Goal: Information Seeking & Learning: Learn about a topic

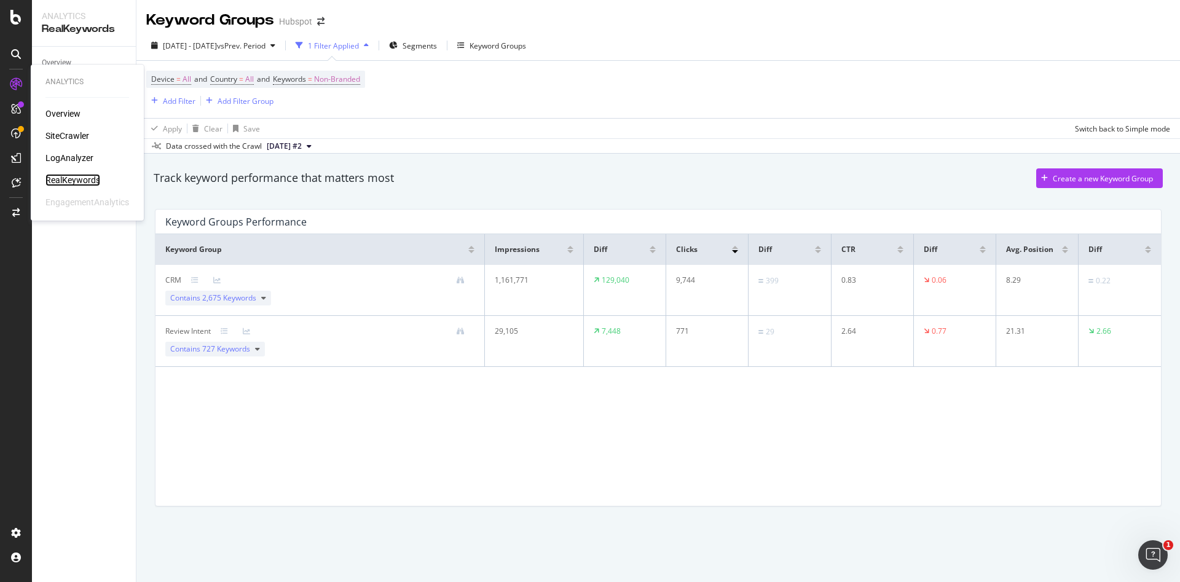
click at [79, 180] on div "RealKeywords" at bounding box center [72, 180] width 55 height 12
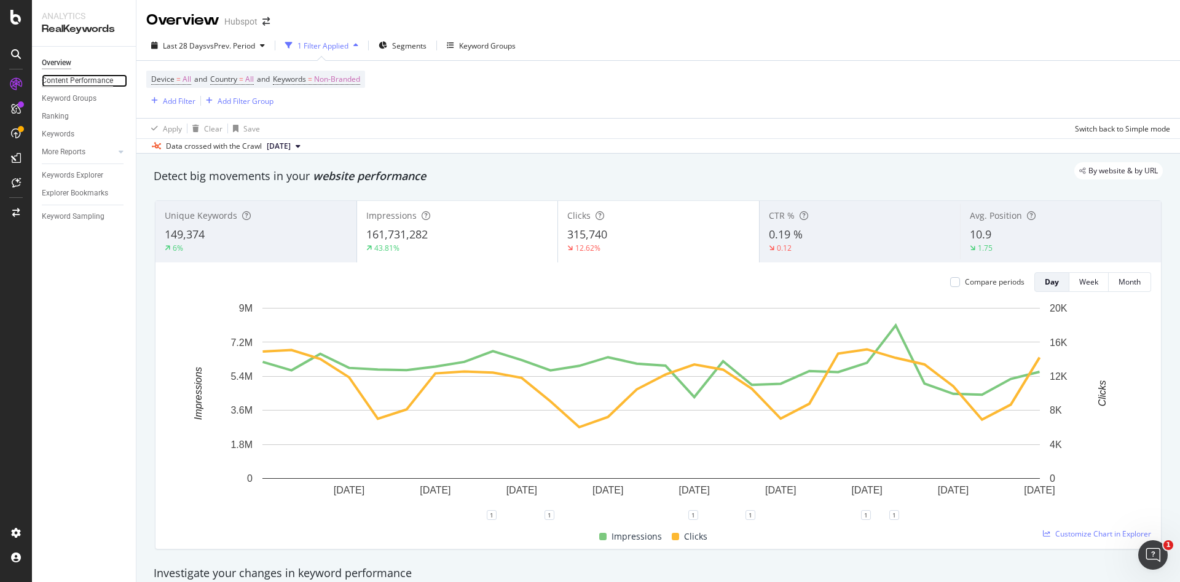
click at [66, 80] on div "Content Performance" at bounding box center [77, 80] width 71 height 13
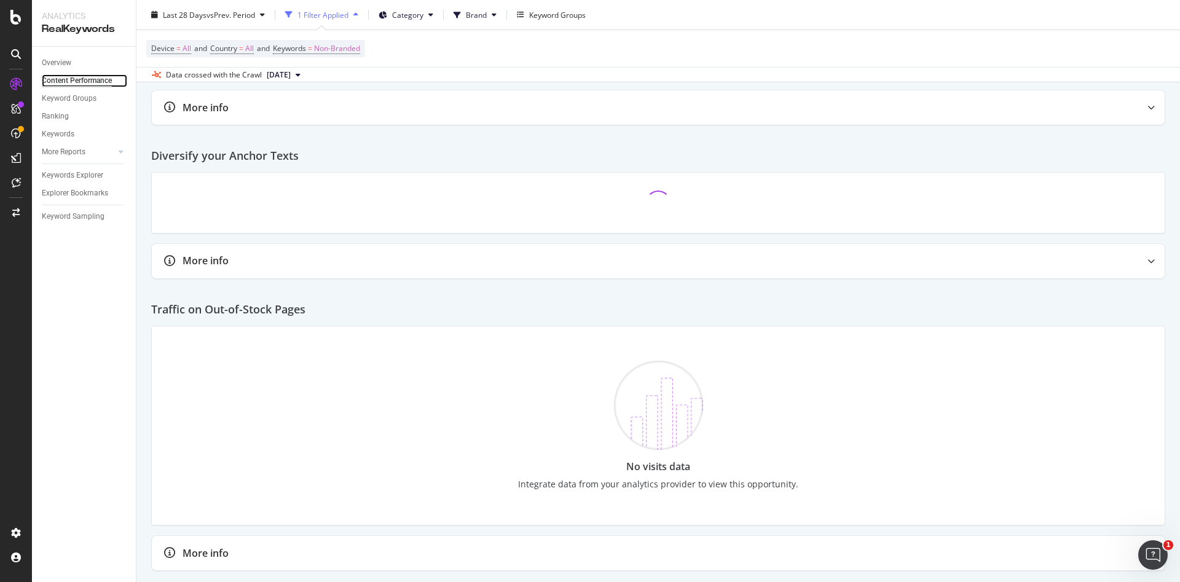
scroll to position [1672, 0]
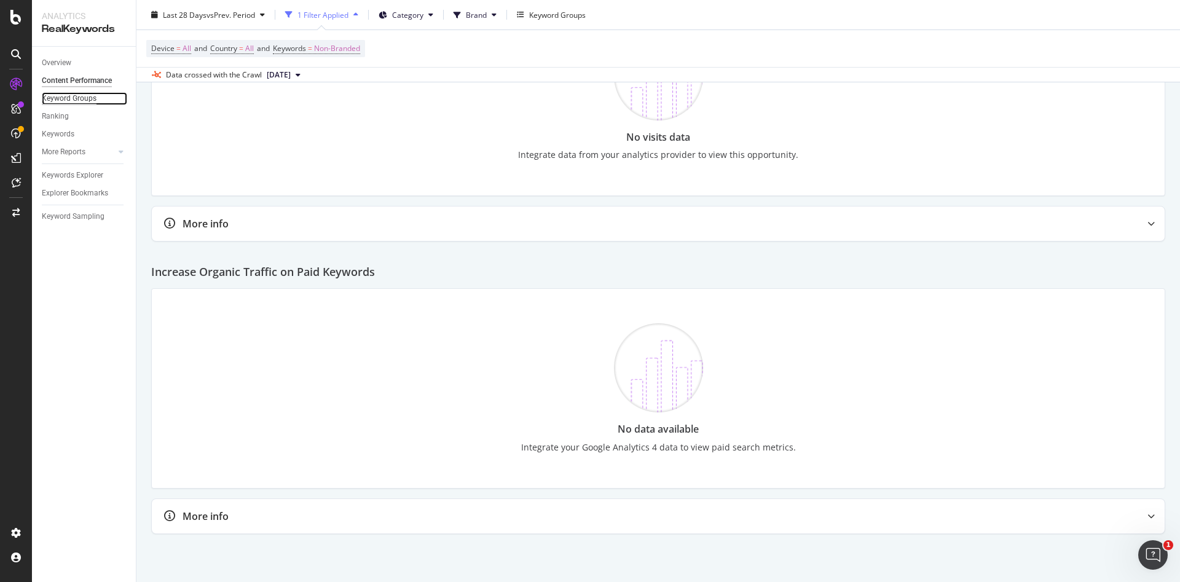
click at [71, 98] on div "Keyword Groups" at bounding box center [69, 98] width 55 height 13
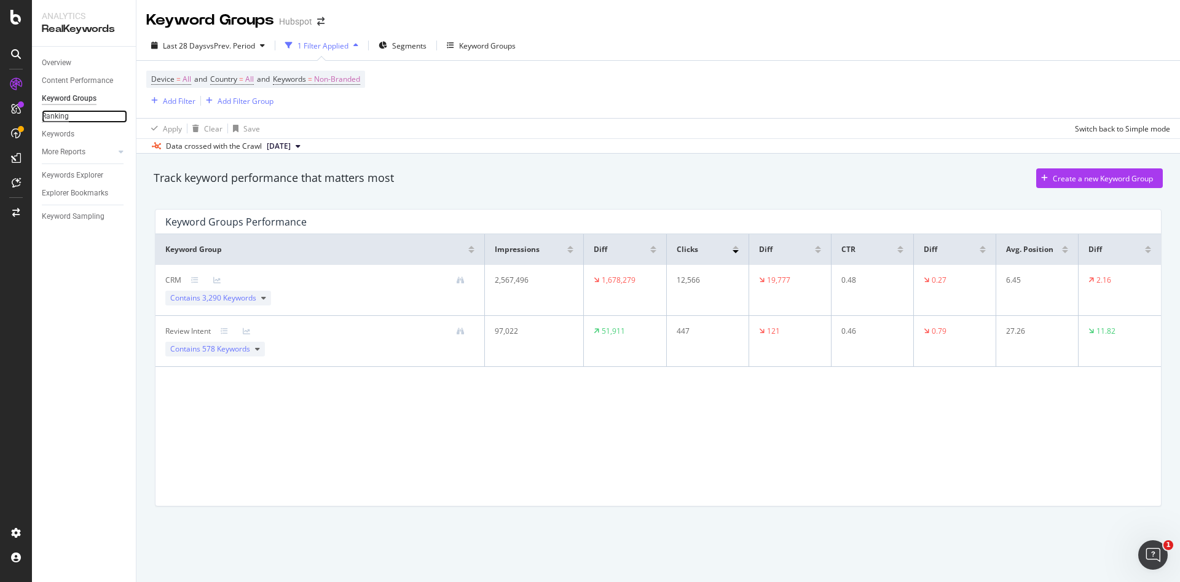
click at [58, 119] on div "Ranking" at bounding box center [55, 116] width 27 height 13
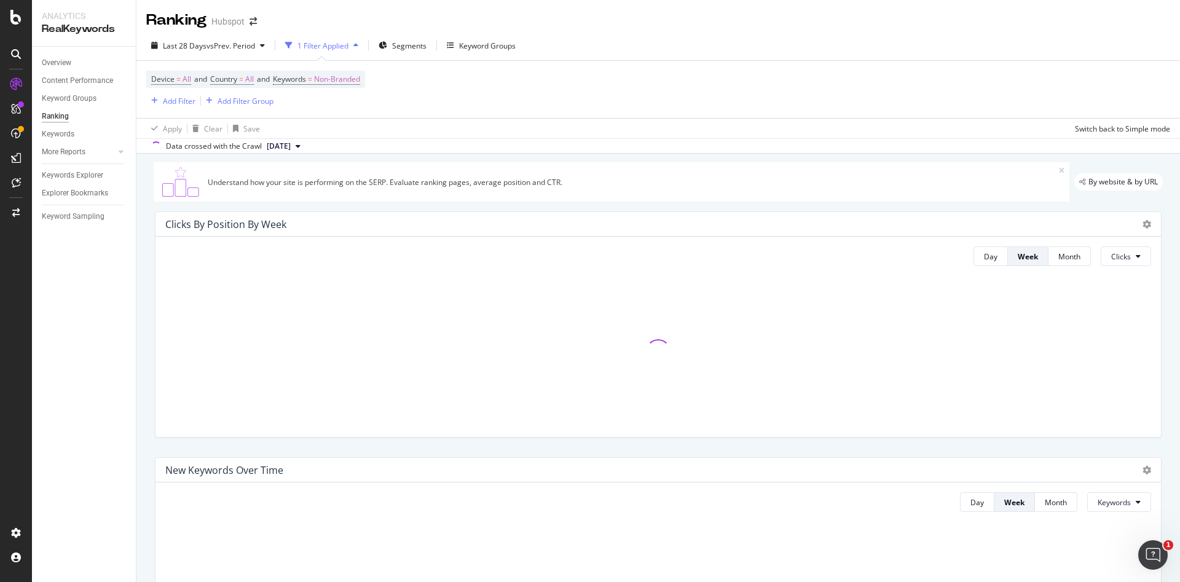
click at [71, 91] on div "Keyword Groups" at bounding box center [89, 99] width 94 height 18
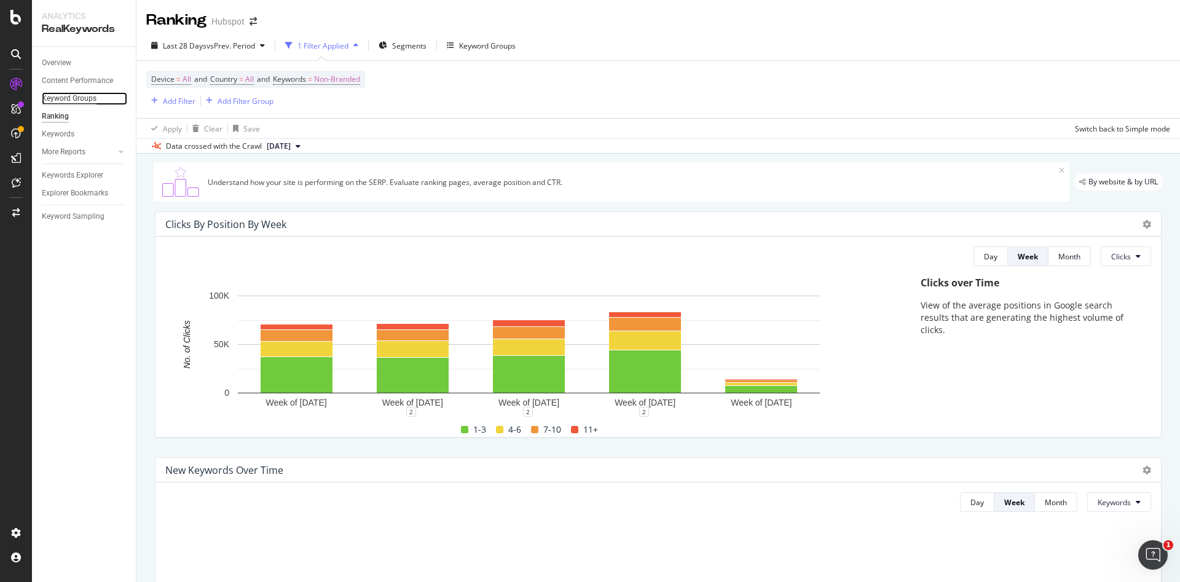
click at [69, 98] on div "Keyword Groups" at bounding box center [69, 98] width 55 height 13
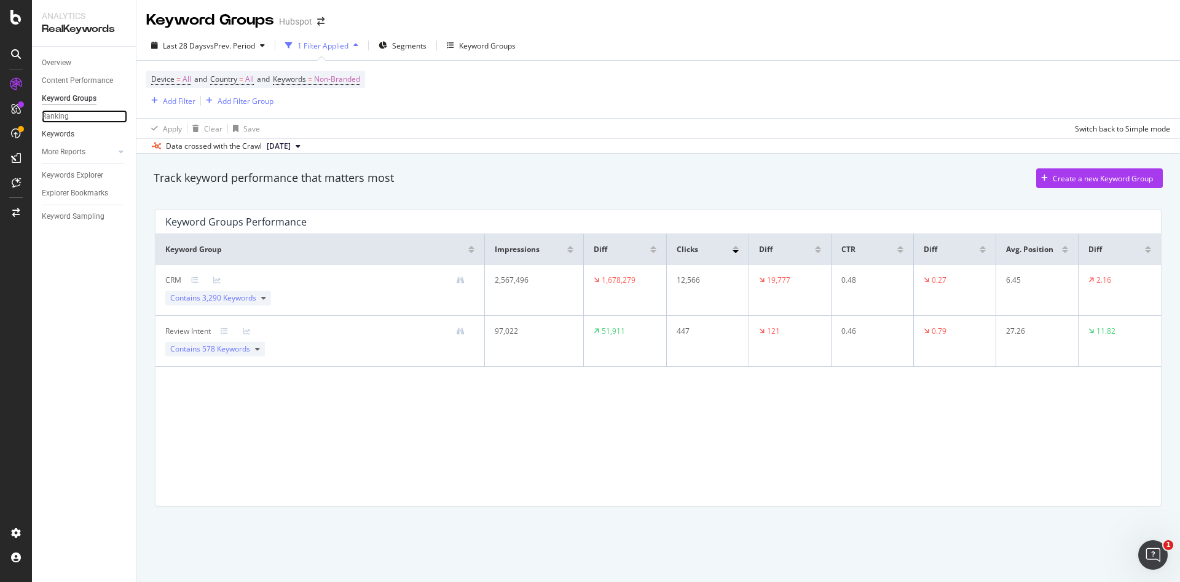
drag, startPoint x: 58, startPoint y: 118, endPoint x: 99, endPoint y: 128, distance: 42.3
click at [57, 118] on div "Ranking" at bounding box center [55, 116] width 27 height 13
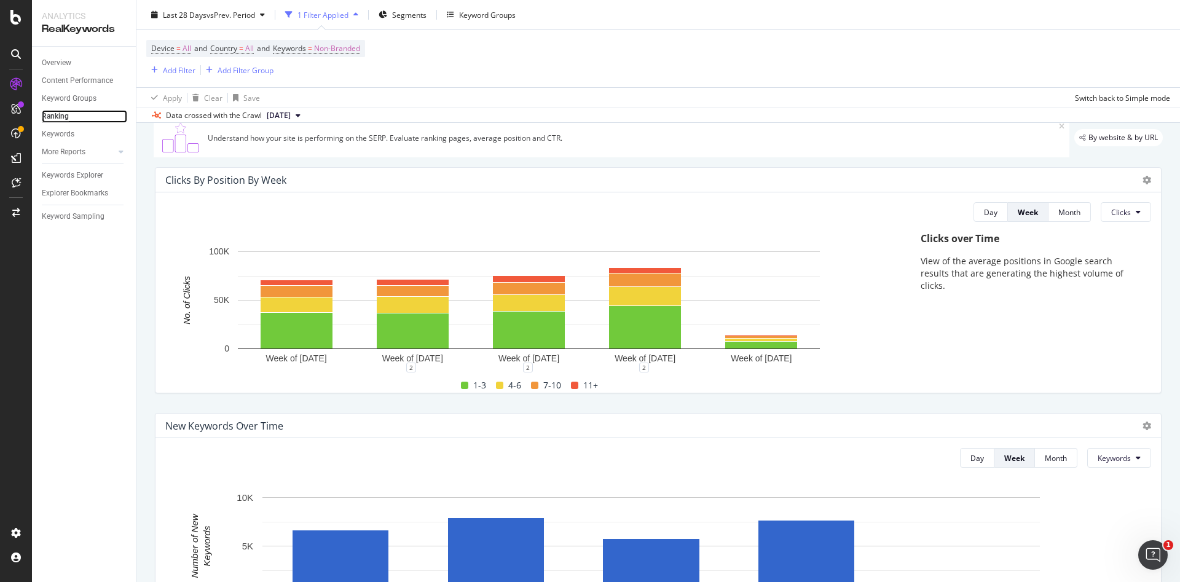
scroll to position [407, 0]
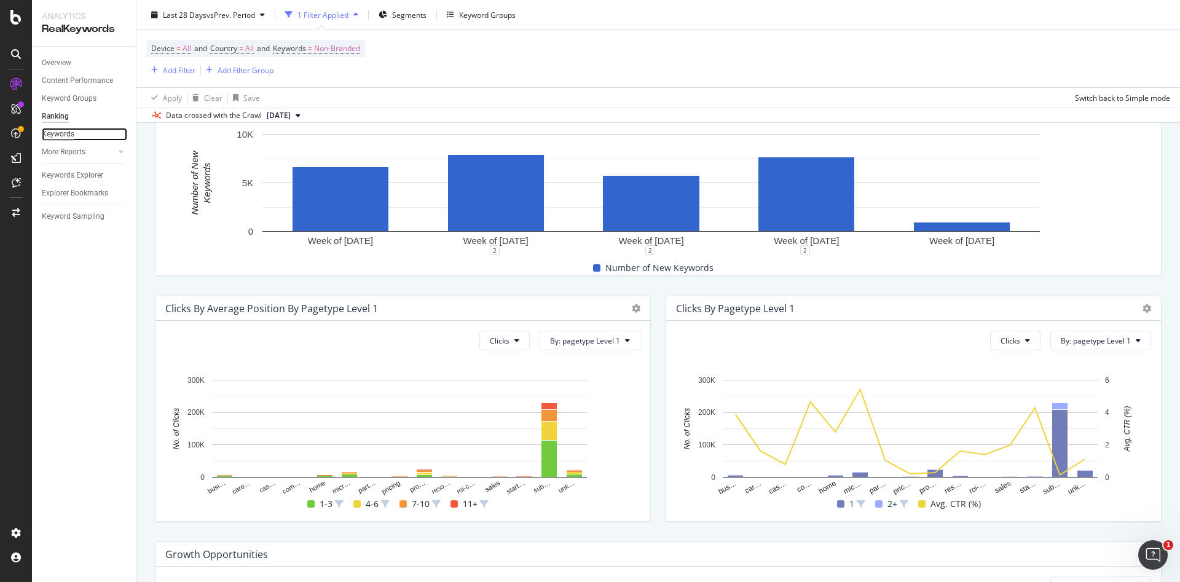
click at [57, 137] on div "Keywords" at bounding box center [58, 134] width 33 height 13
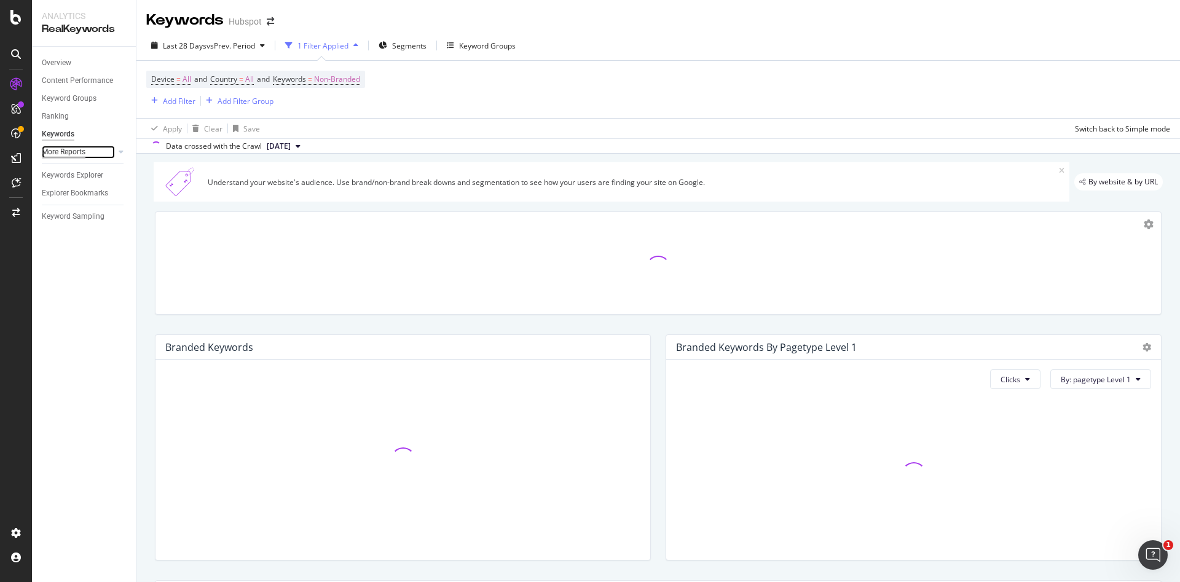
click at [66, 152] on div "More Reports" at bounding box center [64, 152] width 44 height 13
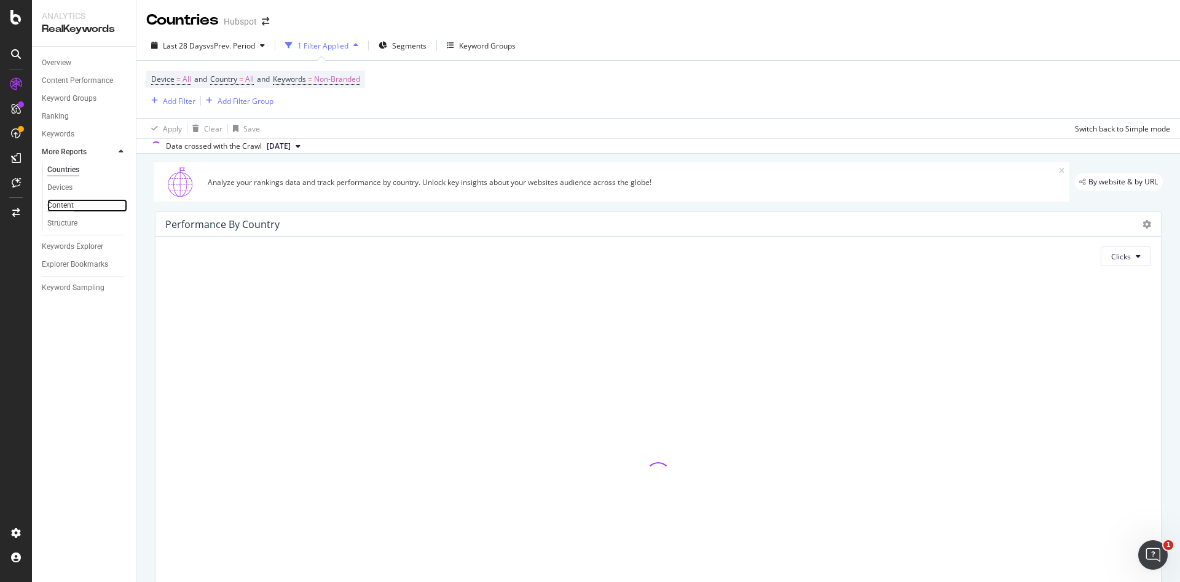
click at [63, 208] on div "Content" at bounding box center [60, 205] width 26 height 13
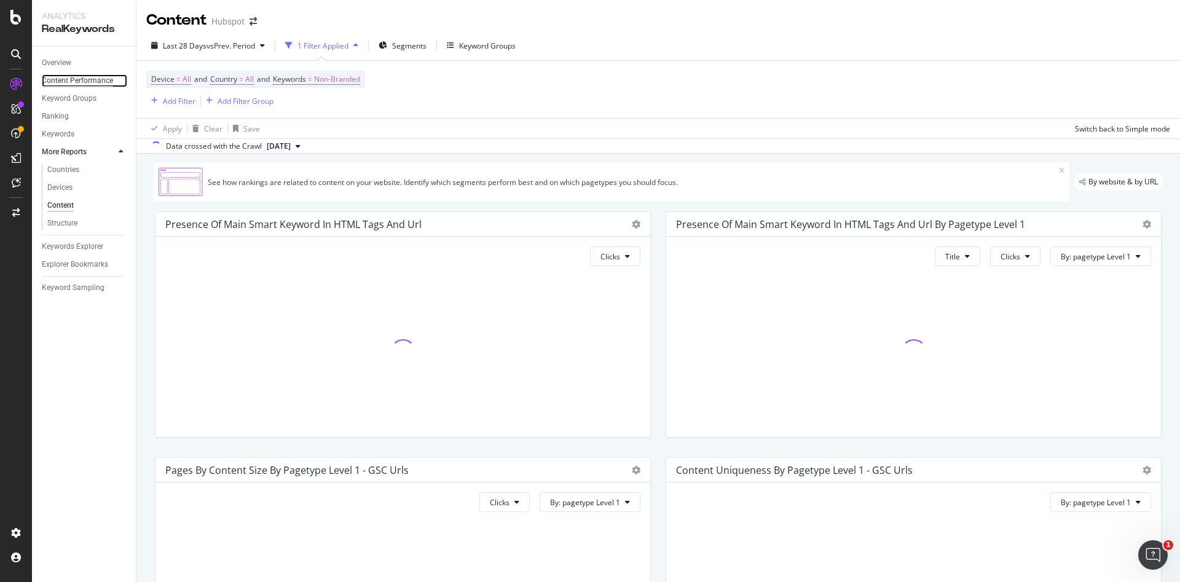
click at [69, 78] on div "Content Performance" at bounding box center [77, 80] width 71 height 13
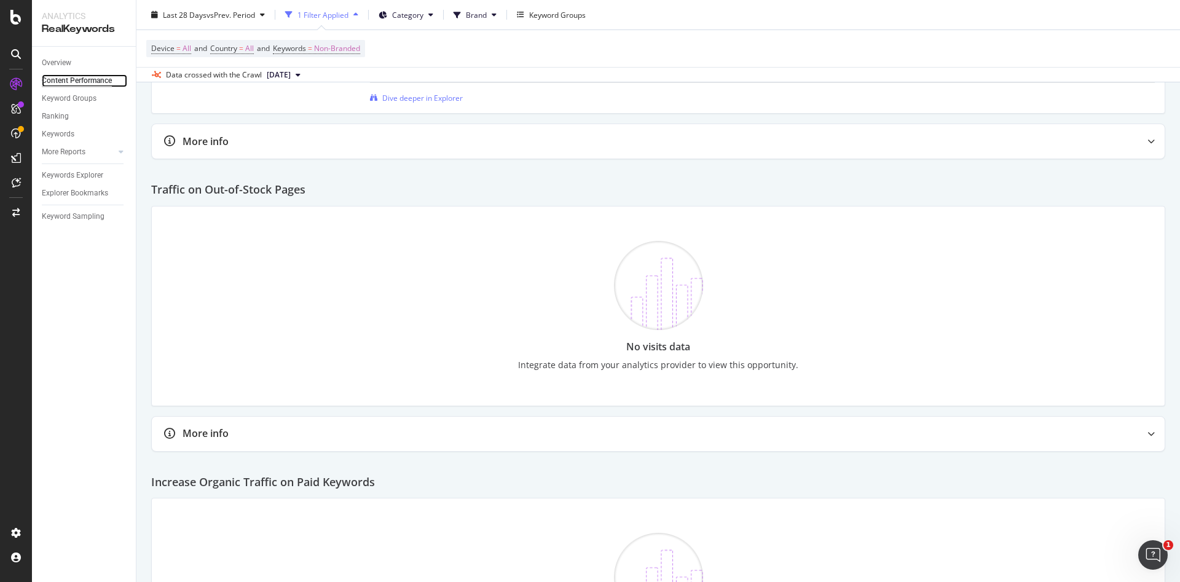
scroll to position [2006, 0]
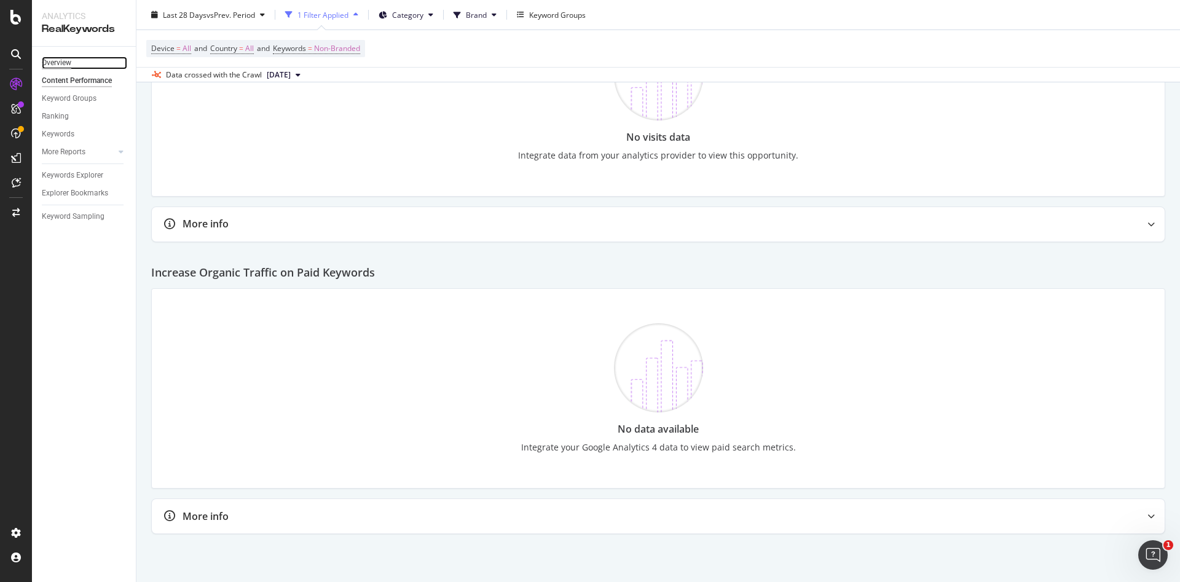
click at [53, 61] on div "Overview" at bounding box center [57, 63] width 30 height 13
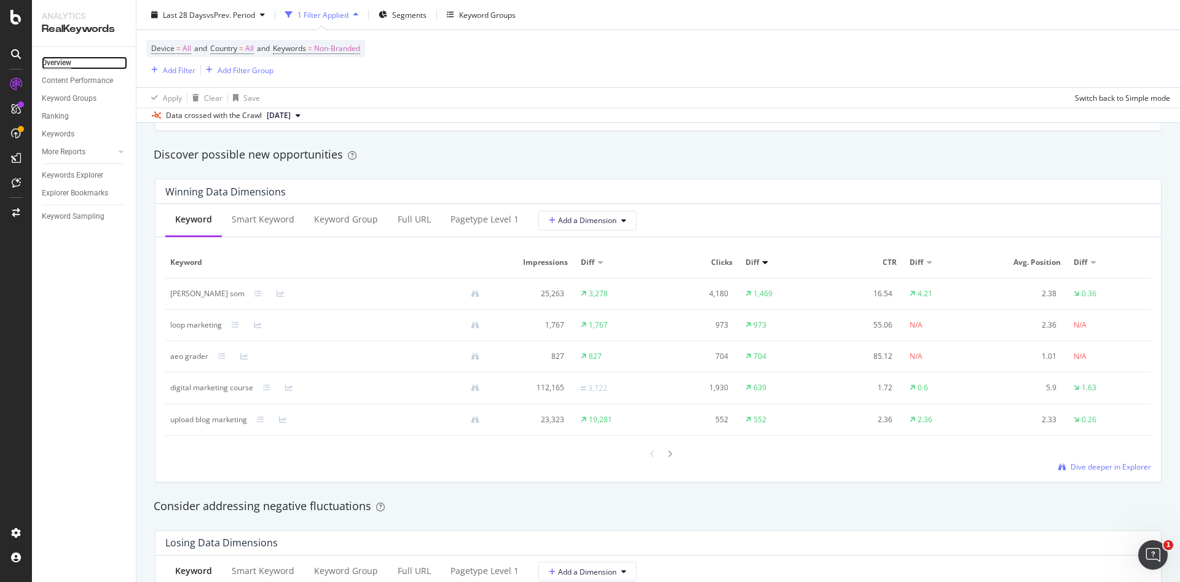
scroll to position [1055, 0]
click at [578, 227] on button "Add a Dimension" at bounding box center [587, 222] width 98 height 20
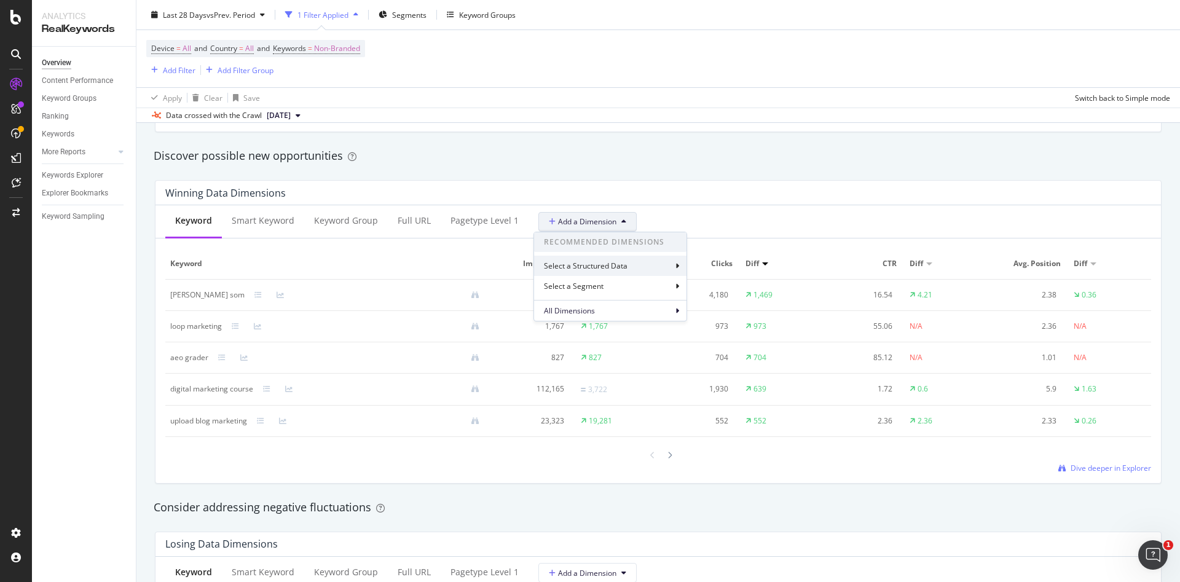
click at [679, 266] on div "Select a Structured Data" at bounding box center [610, 266] width 152 height 20
click at [599, 333] on div "Review" at bounding box center [604, 340] width 135 height 17
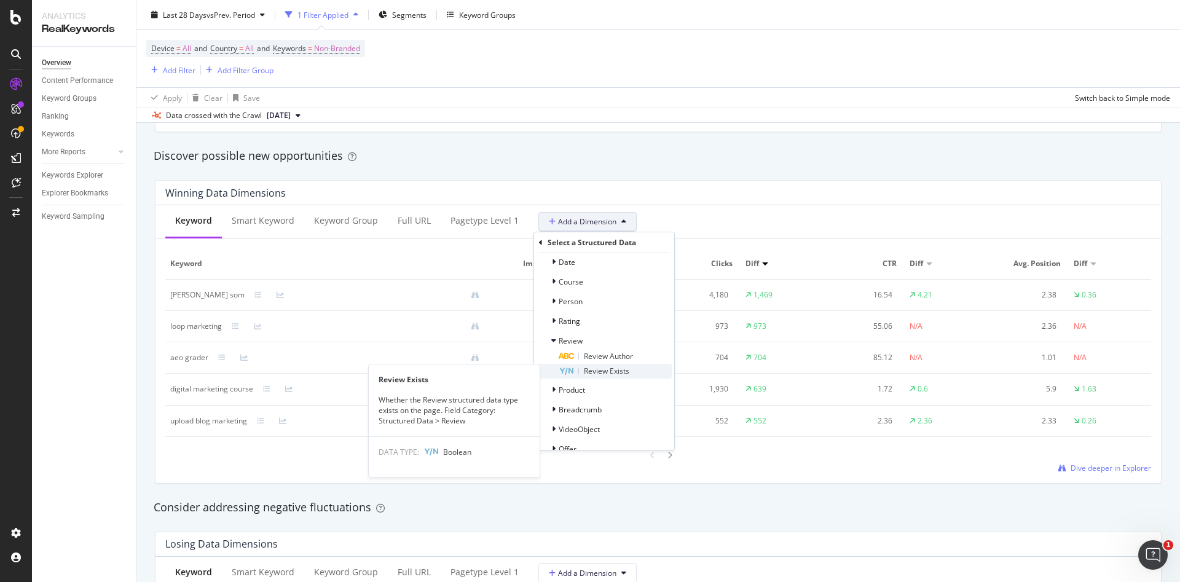
click at [625, 371] on span "Review Exists" at bounding box center [606, 371] width 45 height 10
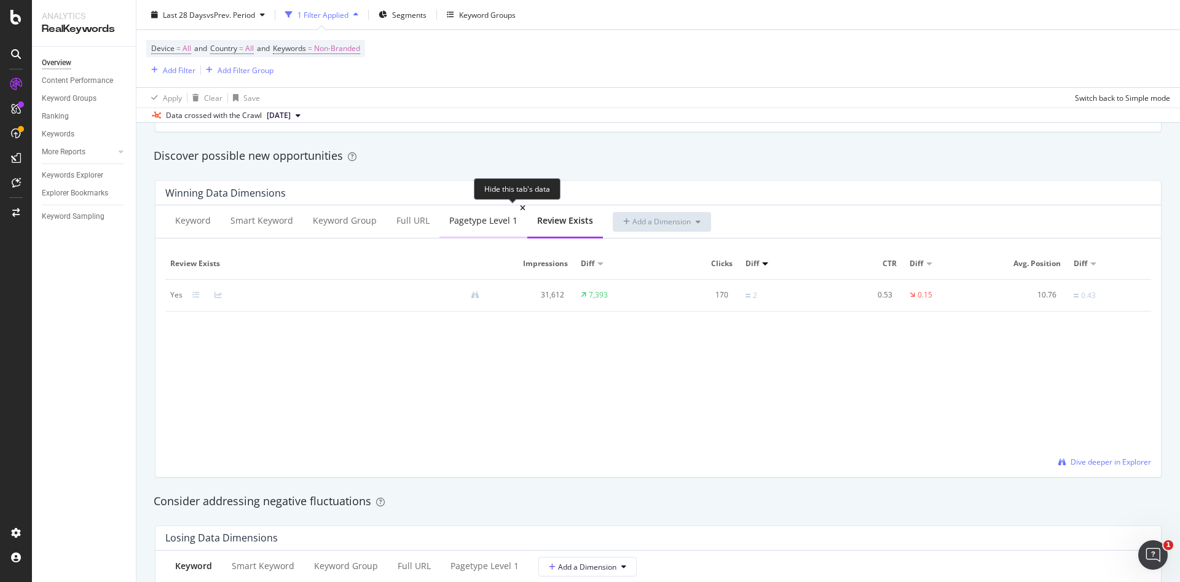
click at [520, 205] on icon at bounding box center [523, 208] width 6 height 7
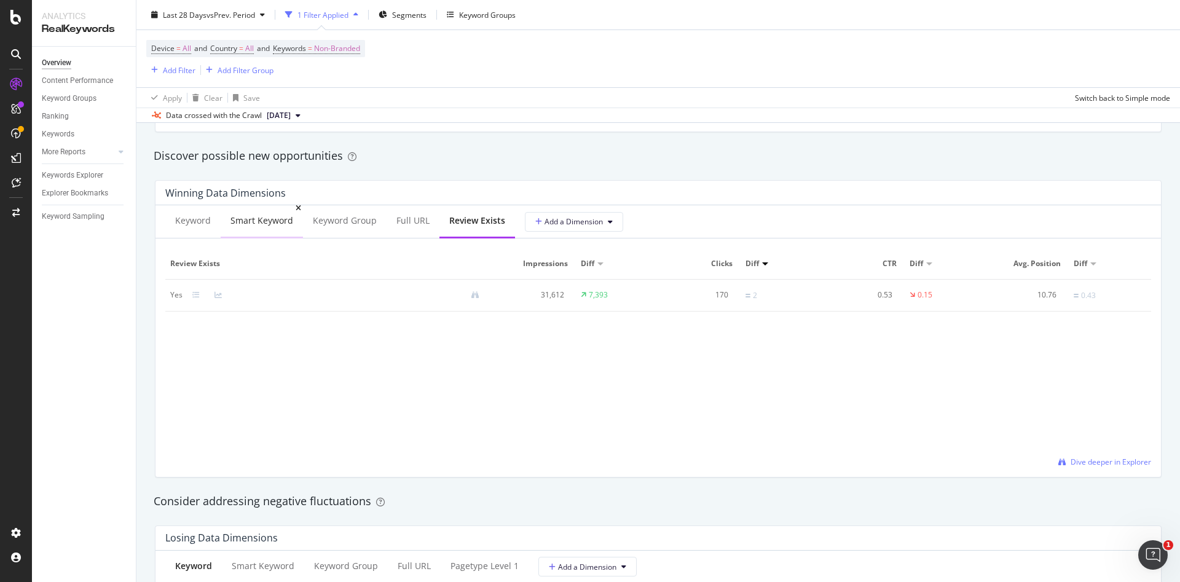
click at [281, 219] on div "Smart Keyword" at bounding box center [261, 221] width 63 height 12
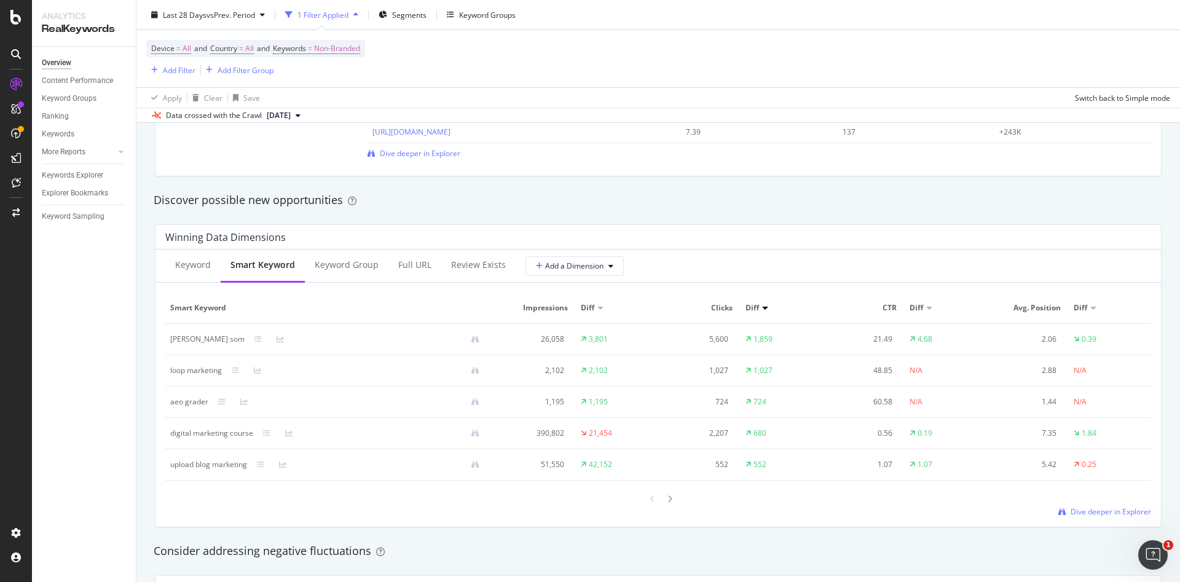
scroll to position [1009, 0]
click at [256, 269] on div "Smart Keyword" at bounding box center [262, 267] width 65 height 12
click at [185, 271] on div "Keyword" at bounding box center [193, 267] width 36 height 12
click at [261, 277] on div "Smart Keyword" at bounding box center [263, 268] width 82 height 34
click at [341, 274] on div "Keyword Group" at bounding box center [347, 268] width 84 height 34
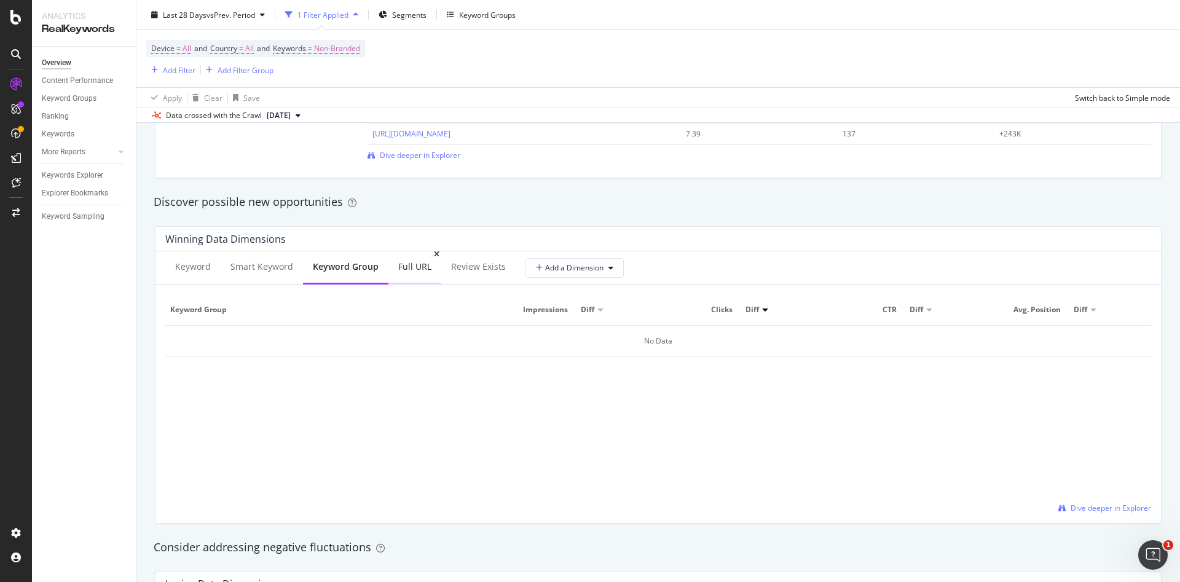
click at [411, 275] on div "Full URL" at bounding box center [414, 268] width 53 height 34
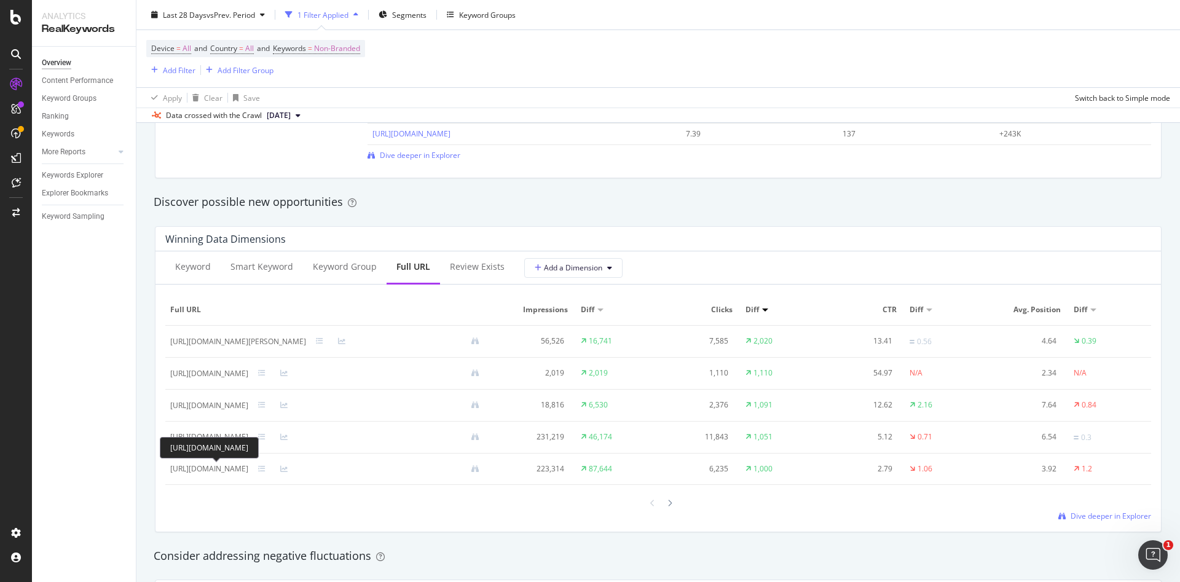
click at [242, 467] on div "[URL][DOMAIN_NAME]" at bounding box center [209, 468] width 78 height 11
click at [288, 467] on icon at bounding box center [283, 468] width 7 height 7
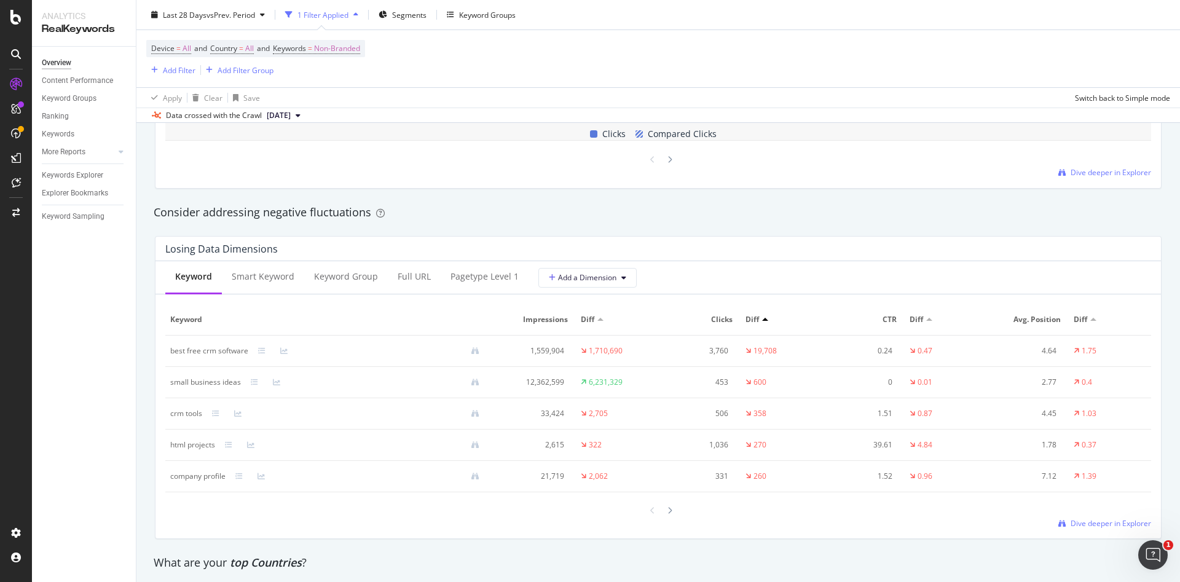
scroll to position [1623, 0]
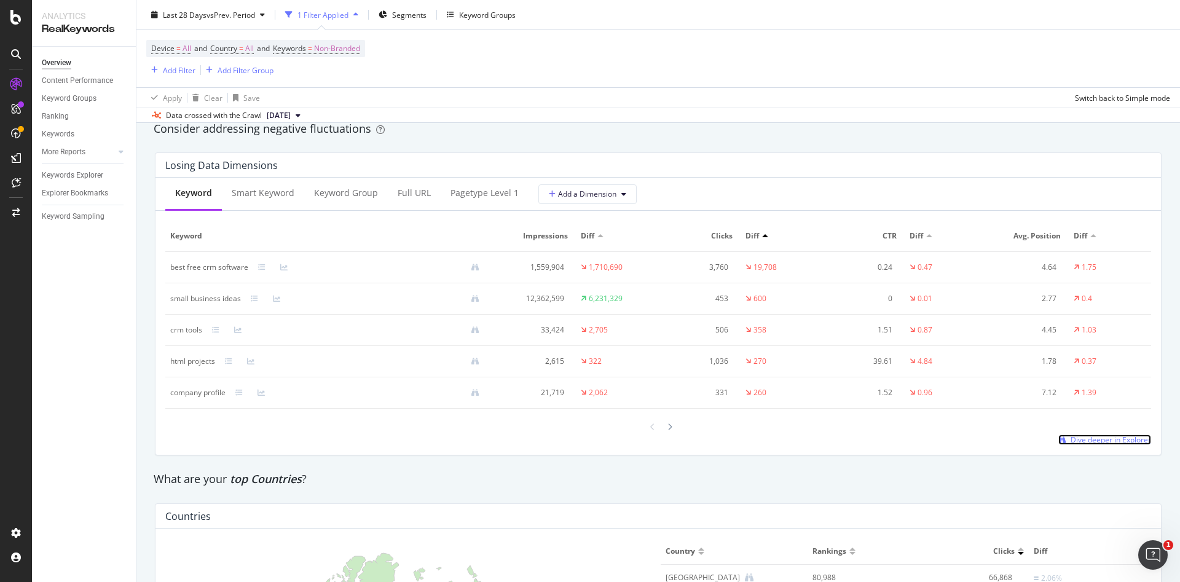
click at [1098, 445] on span "Dive deeper in Explorer" at bounding box center [1111, 440] width 81 height 10
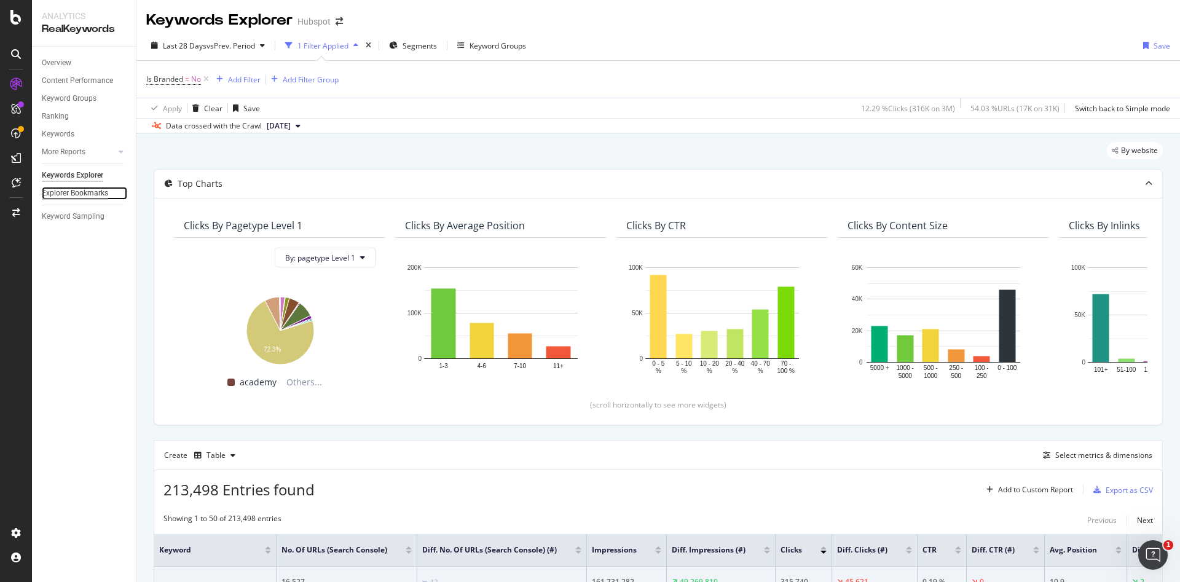
click at [63, 187] on div "Explorer Bookmarks" at bounding box center [75, 193] width 66 height 13
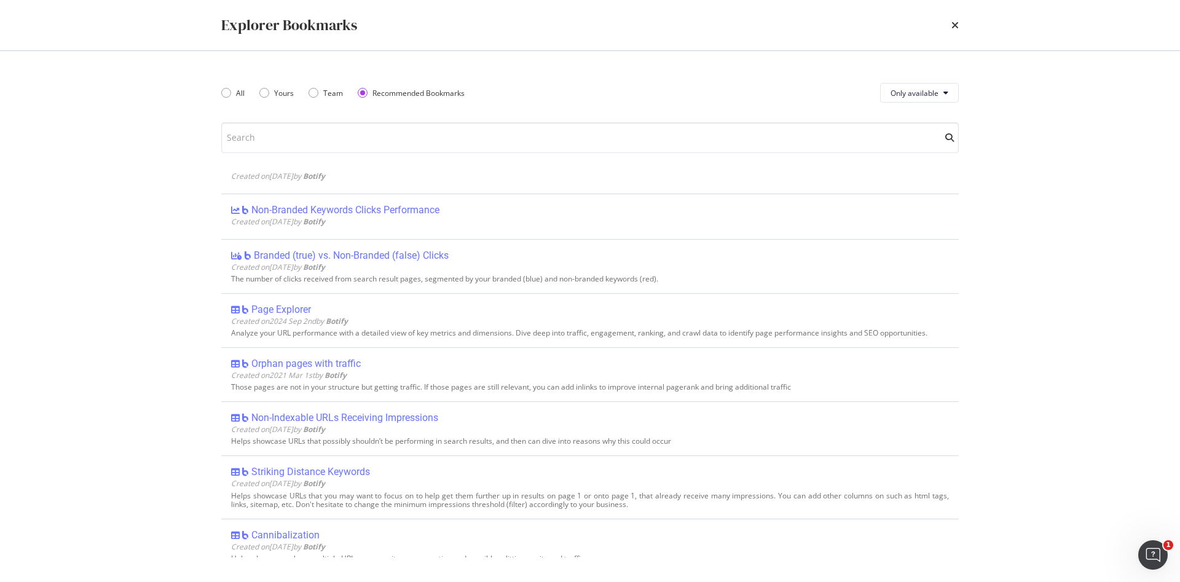
scroll to position [492, 0]
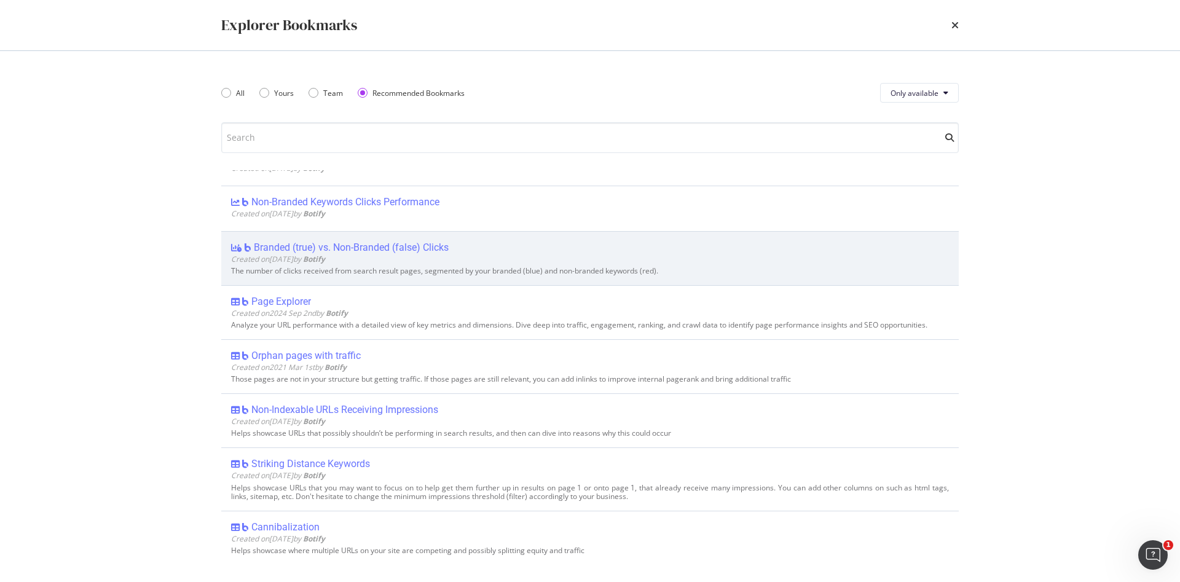
click at [291, 245] on div "Branded (true) vs. Non-Branded (false) Clicks" at bounding box center [351, 248] width 195 height 12
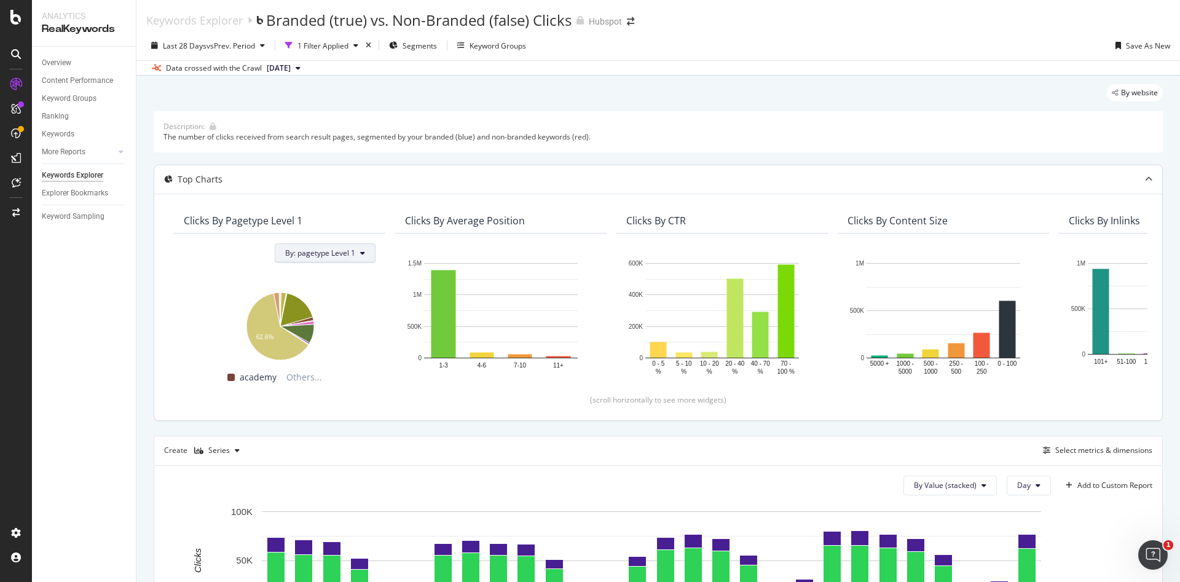
click at [337, 248] on span "By: pagetype Level 1" at bounding box center [320, 253] width 70 height 10
click at [374, 372] on div "academy Others..." at bounding box center [280, 377] width 192 height 15
click at [321, 49] on div "1 Filter Applied" at bounding box center [322, 46] width 51 height 10
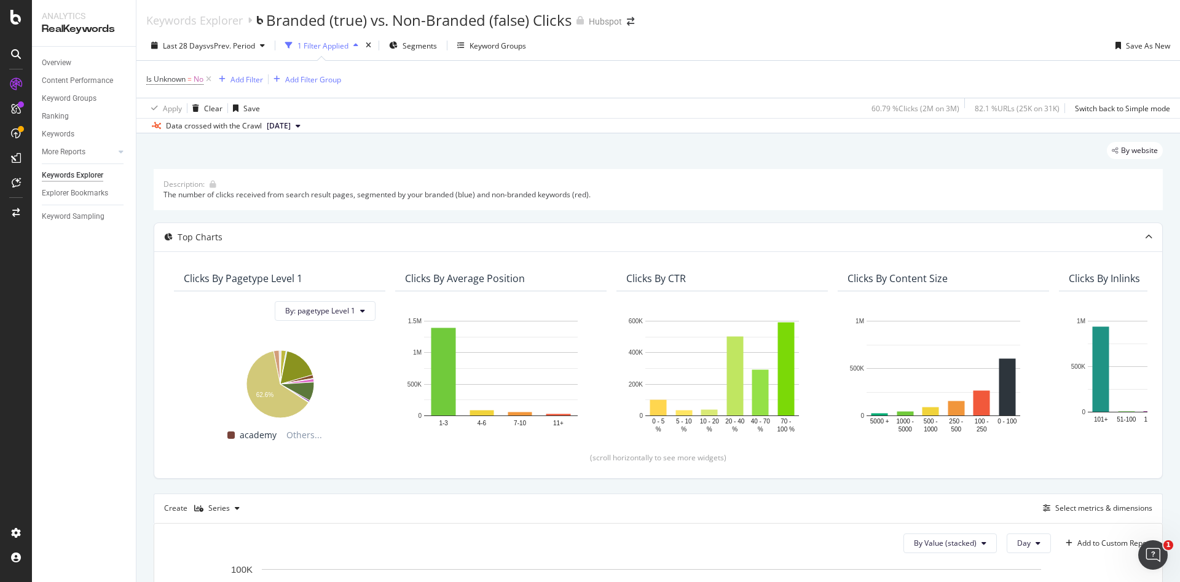
scroll to position [306, 0]
